Goal: Information Seeking & Learning: Learn about a topic

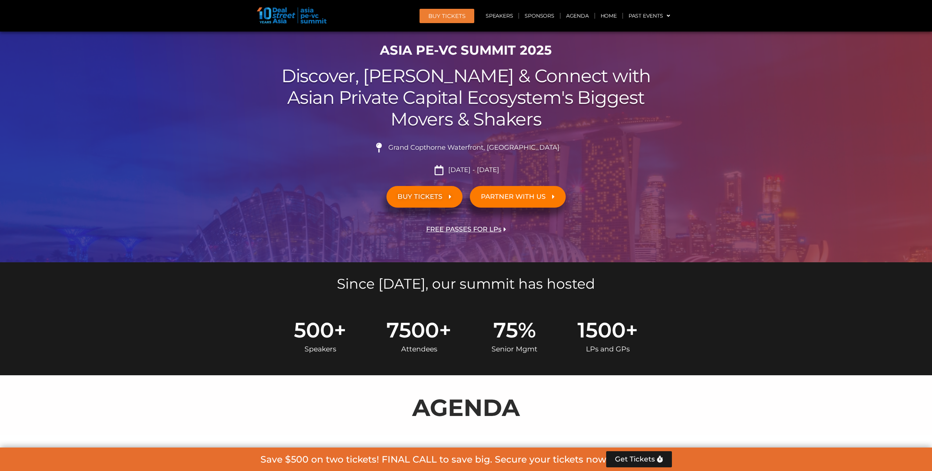
scroll to position [220, 0]
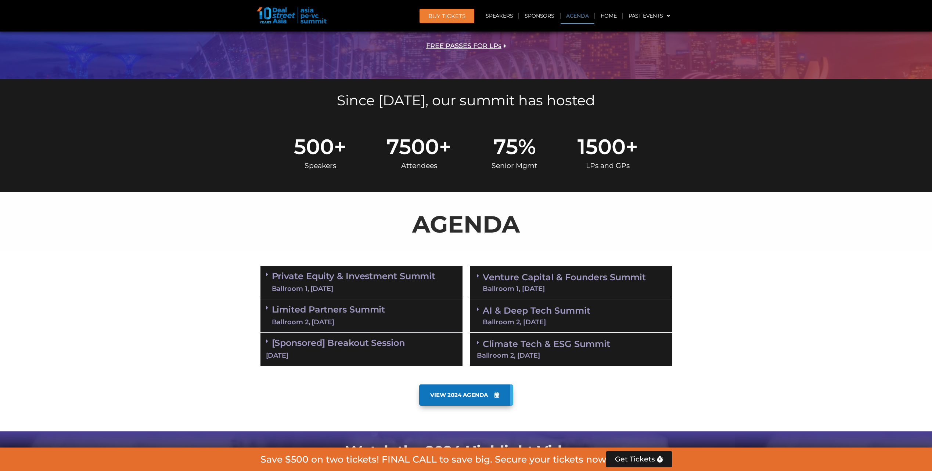
click at [400, 234] on p "AGENDA" at bounding box center [465, 224] width 411 height 35
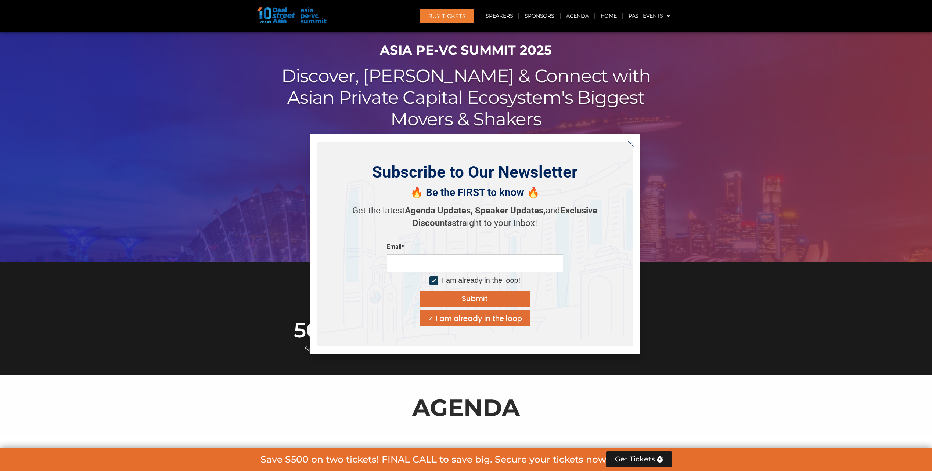
scroll to position [0, 0]
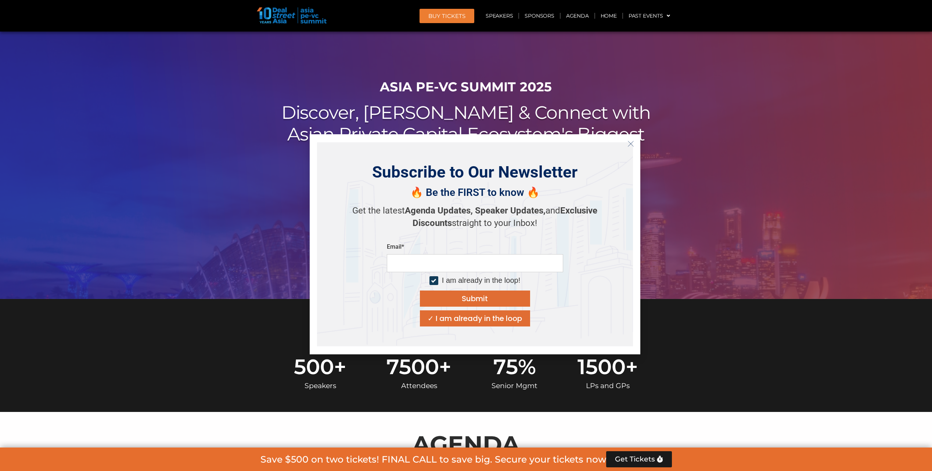
click at [632, 145] on line "Close" at bounding box center [630, 143] width 5 height 5
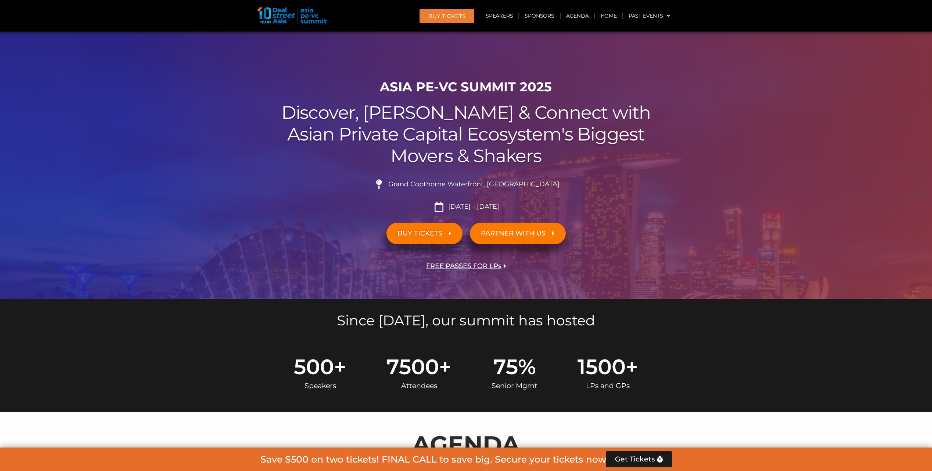
drag, startPoint x: 817, startPoint y: 221, endPoint x: 795, endPoint y: 215, distance: 23.5
click at [816, 220] on div at bounding box center [466, 166] width 932 height 268
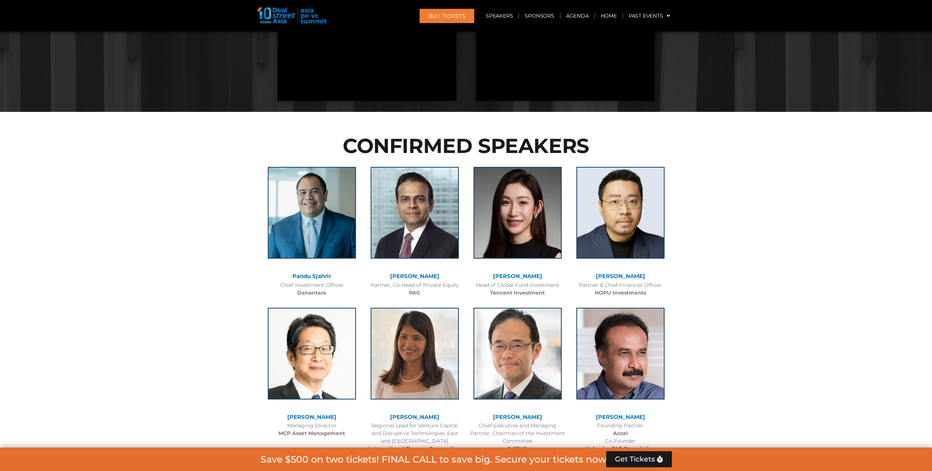
scroll to position [698, 0]
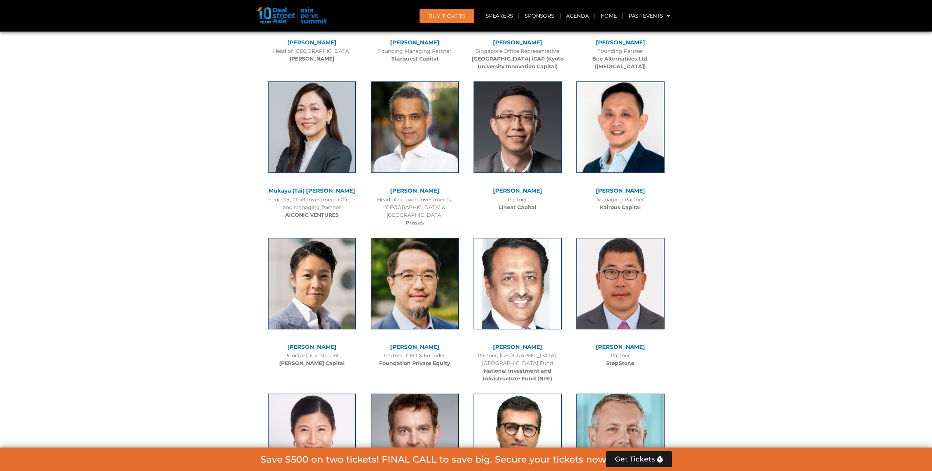
scroll to position [3158, 0]
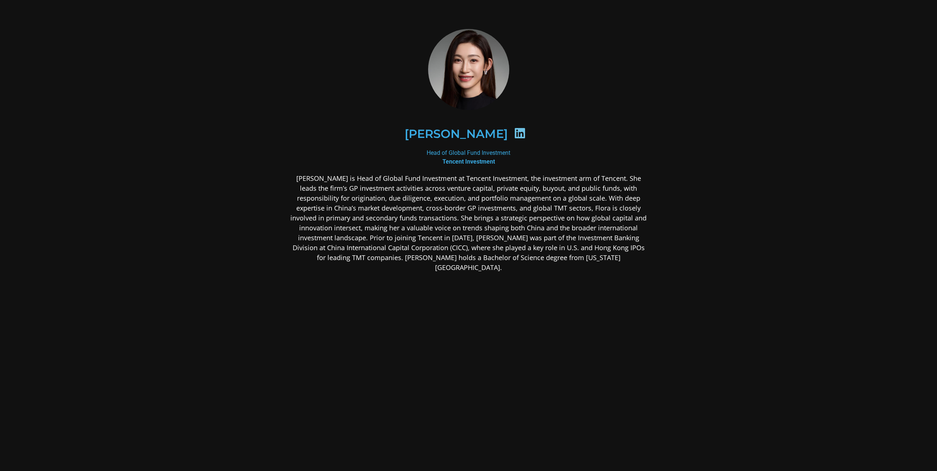
drag, startPoint x: 498, startPoint y: 133, endPoint x: 482, endPoint y: 139, distance: 16.8
click at [482, 139] on h2 "[PERSON_NAME]" at bounding box center [456, 134] width 103 height 12
click at [514, 136] on icon at bounding box center [520, 133] width 12 height 12
click at [618, 162] on div "Head of Global Fund Investment Tencent Investment" at bounding box center [468, 158] width 357 height 18
click at [514, 133] on icon at bounding box center [520, 133] width 12 height 12
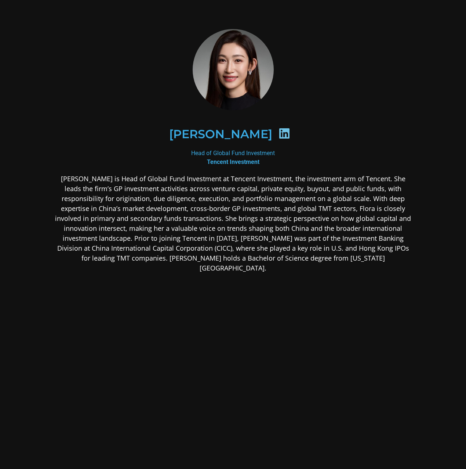
drag, startPoint x: 259, startPoint y: 135, endPoint x: 224, endPoint y: 135, distance: 35.6
click at [279, 135] on icon at bounding box center [285, 133] width 12 height 12
click at [224, 134] on h2 "[PERSON_NAME]" at bounding box center [220, 134] width 103 height 12
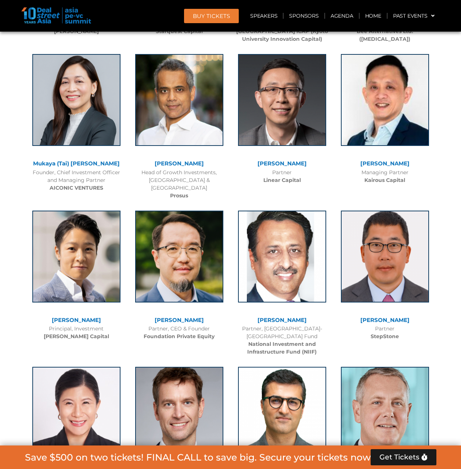
scroll to position [3195, 0]
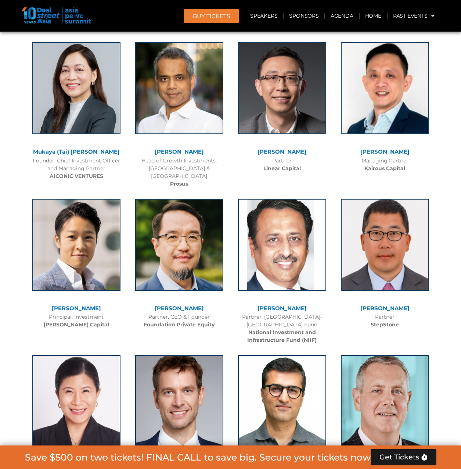
click at [131, 318] on div "Jason Sambanju Partner, CEO & Founder Foundation Private Equity" at bounding box center [179, 269] width 103 height 156
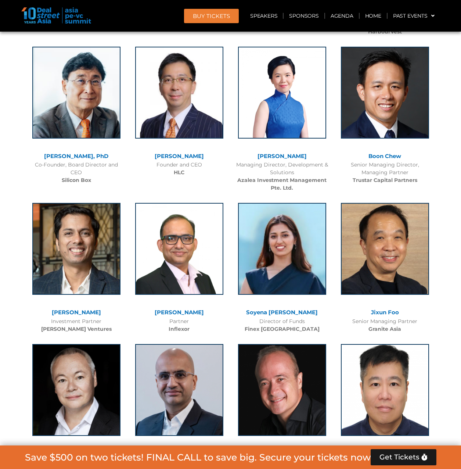
scroll to position [3819, 0]
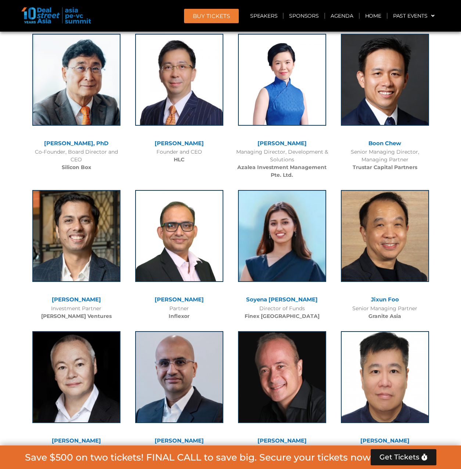
click at [434, 281] on div "Jixun Foo Senior Managing Partner Granite Asia" at bounding box center [384, 252] width 103 height 141
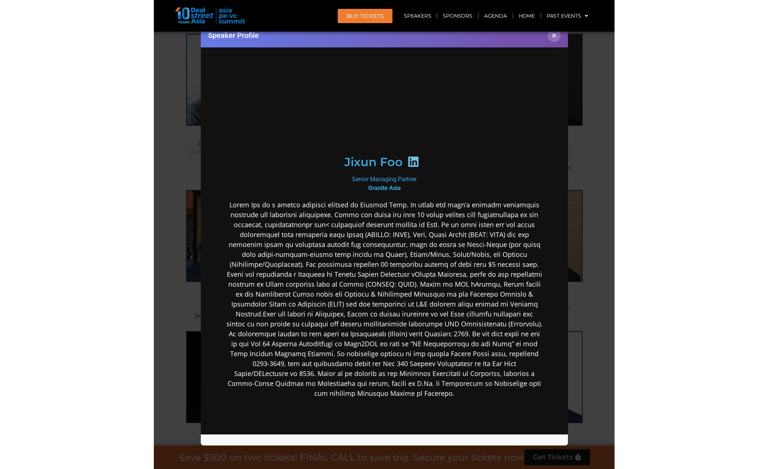
scroll to position [0, 0]
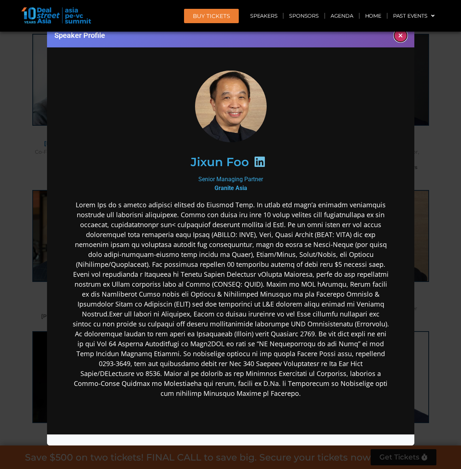
click at [399, 34] on button "×" at bounding box center [400, 35] width 13 height 13
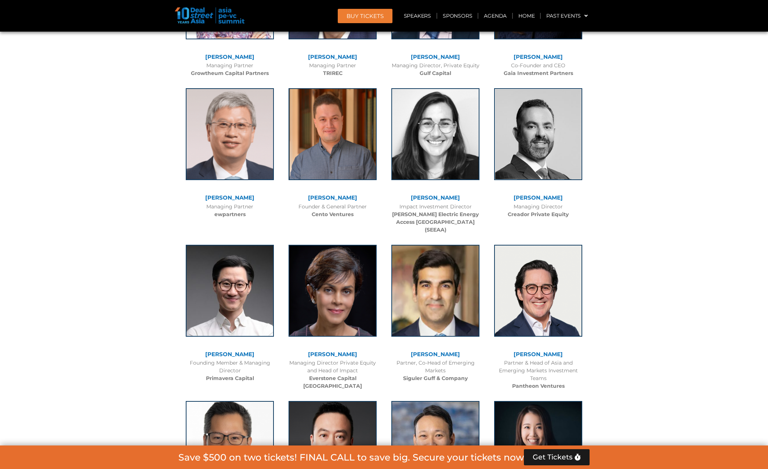
scroll to position [2136, 0]
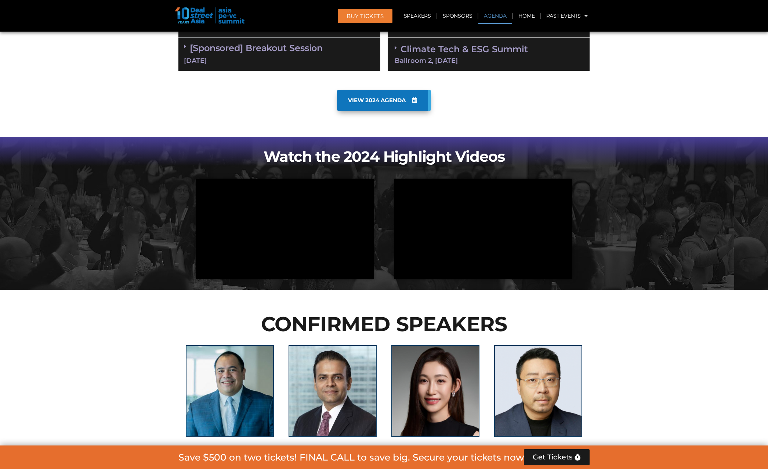
scroll to position [624, 0]
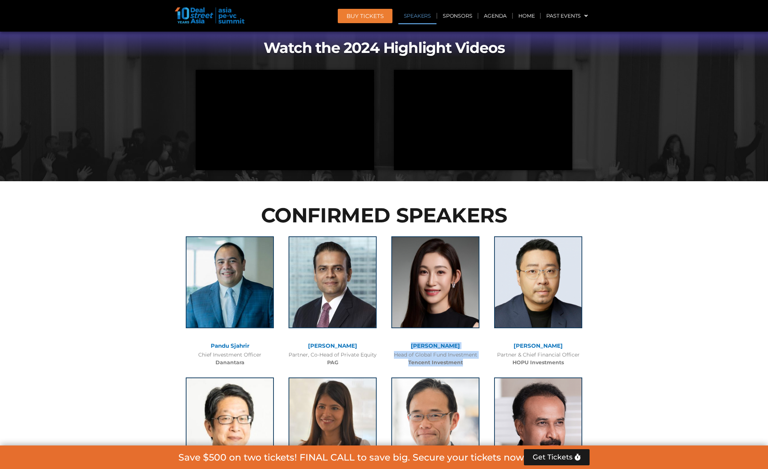
drag, startPoint x: 414, startPoint y: 343, endPoint x: 468, endPoint y: 364, distance: 58.0
click at [468, 364] on div "[PERSON_NAME] Head of Global Fund Investment Tencent Investment" at bounding box center [435, 299] width 103 height 141
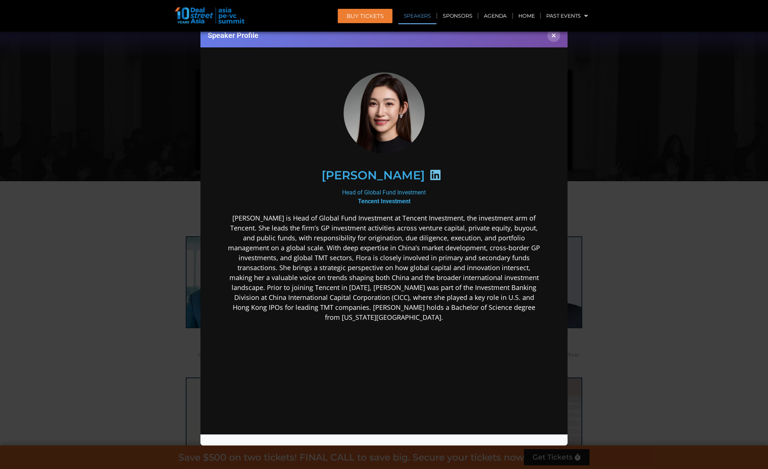
scroll to position [0, 0]
click at [430, 176] on icon at bounding box center [436, 175] width 12 height 12
drag, startPoint x: 345, startPoint y: 172, endPoint x: 410, endPoint y: 200, distance: 70.3
click at [410, 200] on div "[PERSON_NAME] Head of Global Fund Investment Tencent Investment" at bounding box center [383, 254] width 317 height 368
drag, startPoint x: 410, startPoint y: 200, endPoint x: 399, endPoint y: 197, distance: 11.3
